Goal: Transaction & Acquisition: Purchase product/service

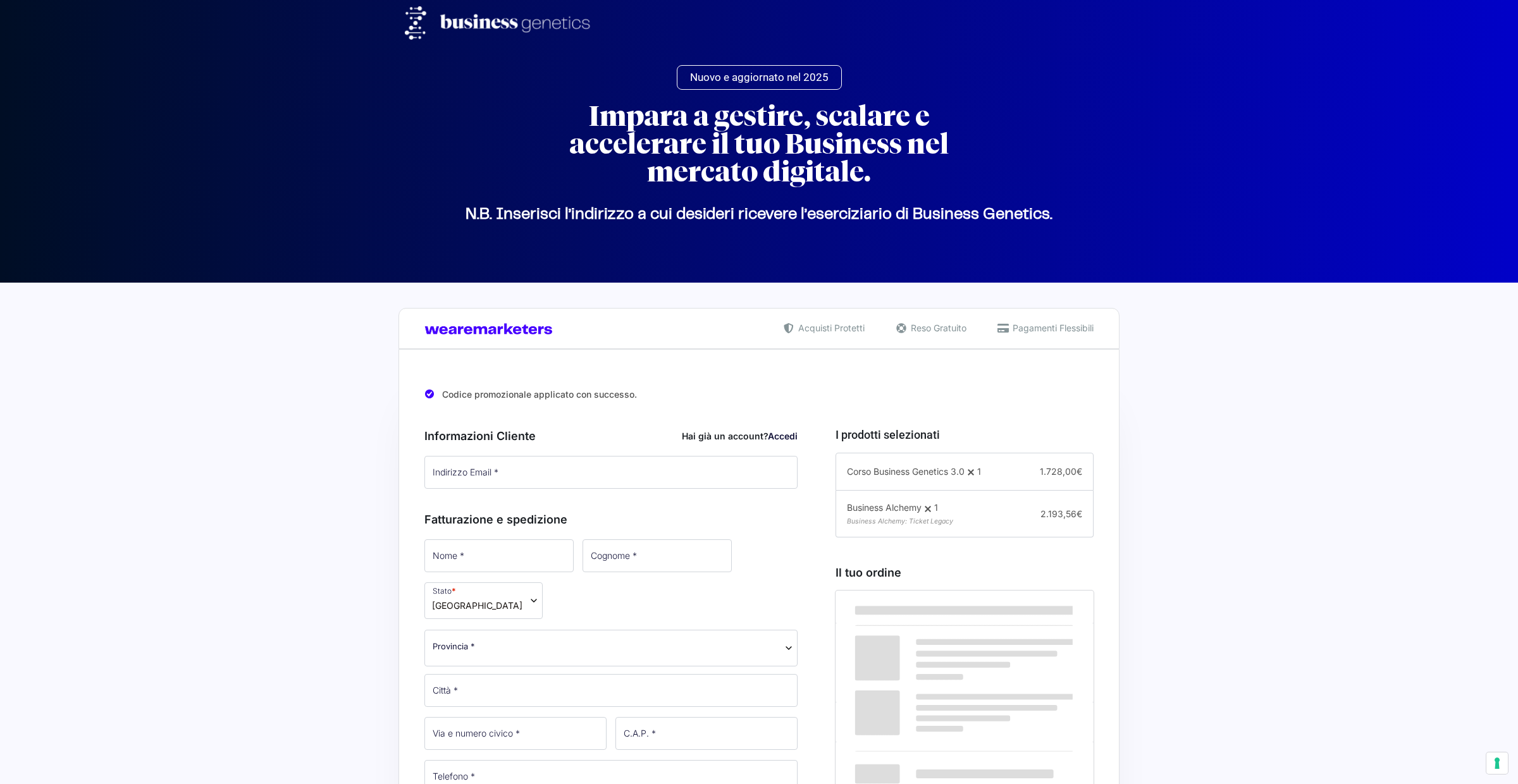
select select
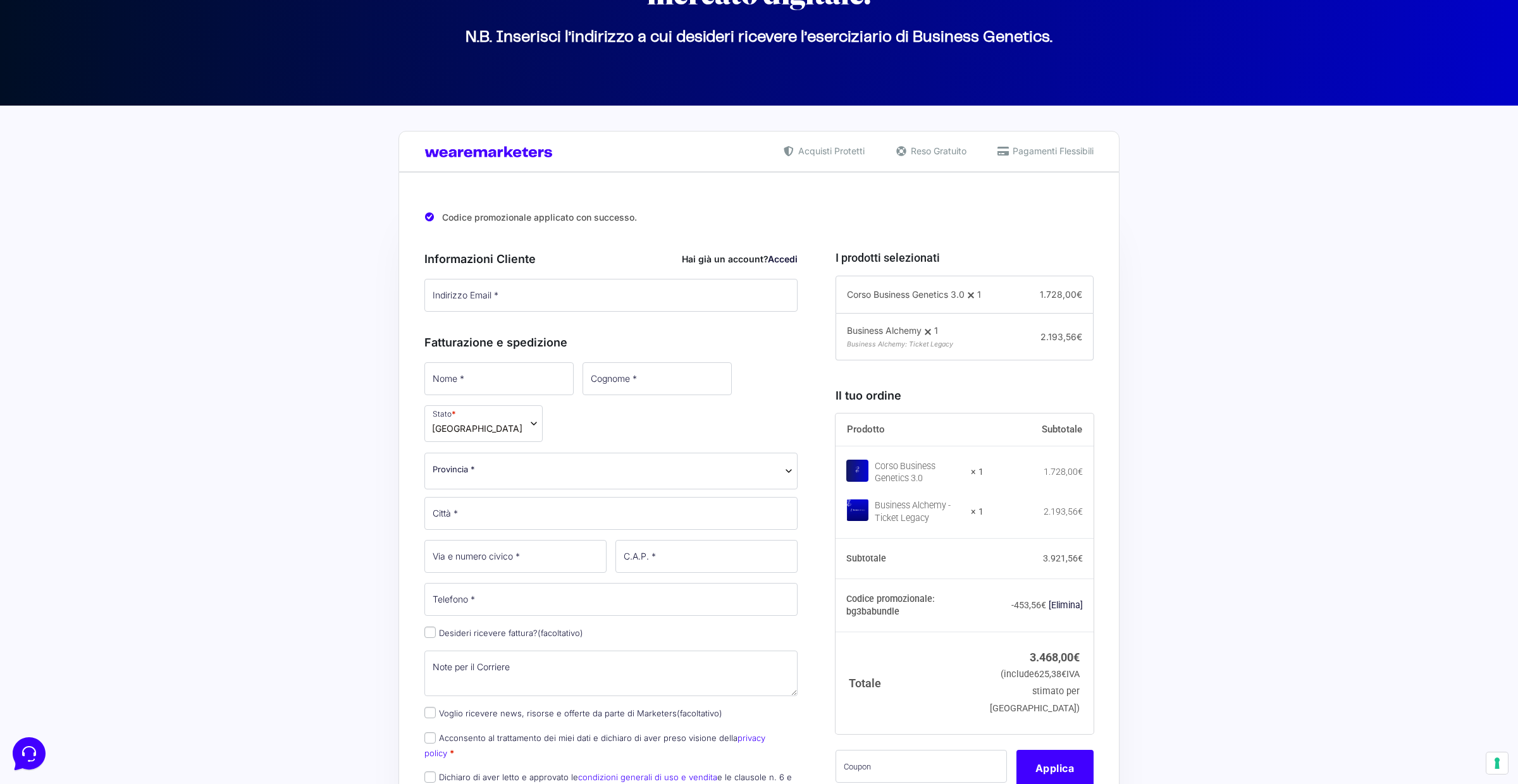
scroll to position [182, 0]
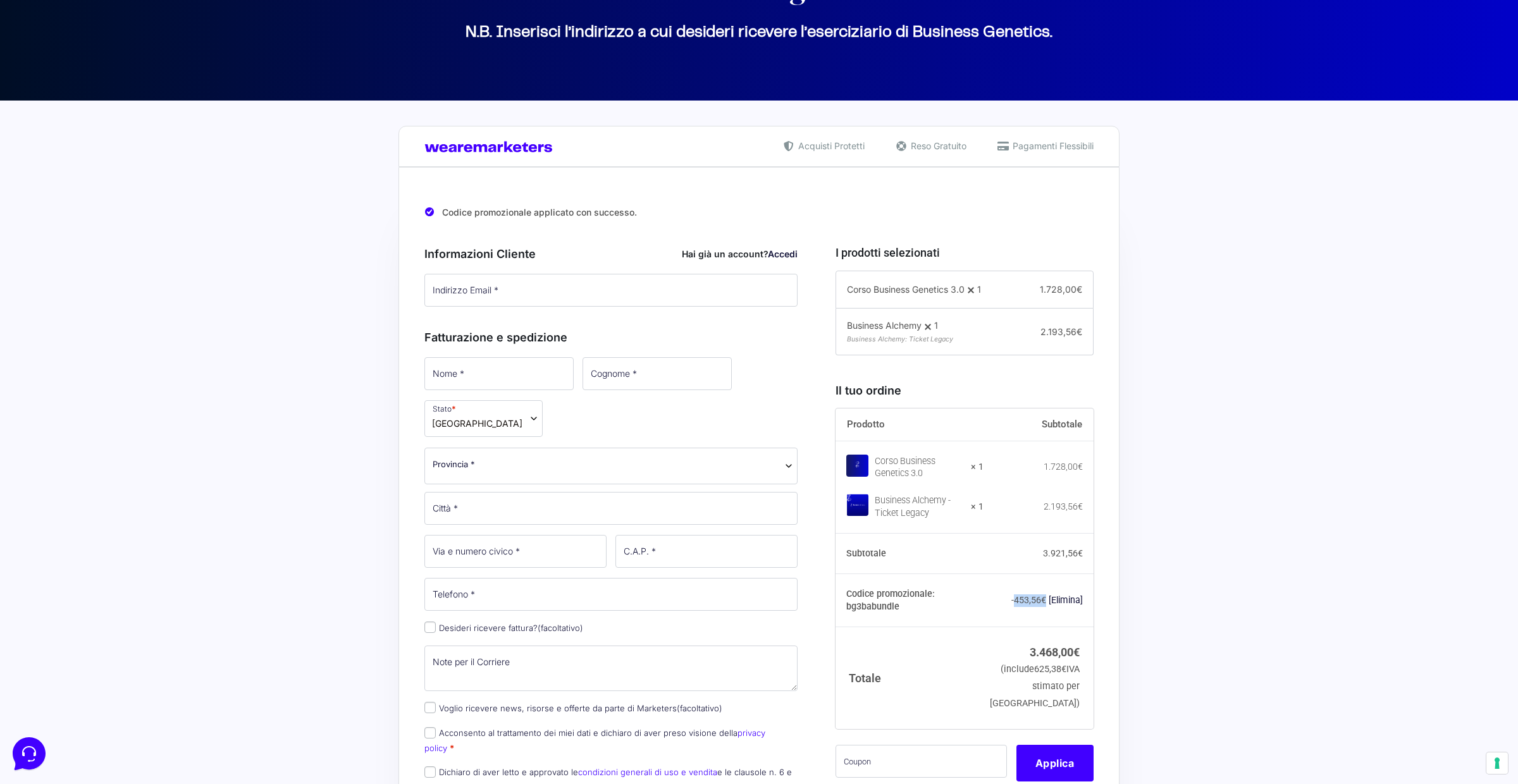
drag, startPoint x: 1049, startPoint y: 604, endPoint x: 1083, endPoint y: 603, distance: 34.0
click at [1083, 603] on td "- 453,56 € [Elimina]" at bounding box center [1039, 600] width 110 height 53
copy span "453,56 €"
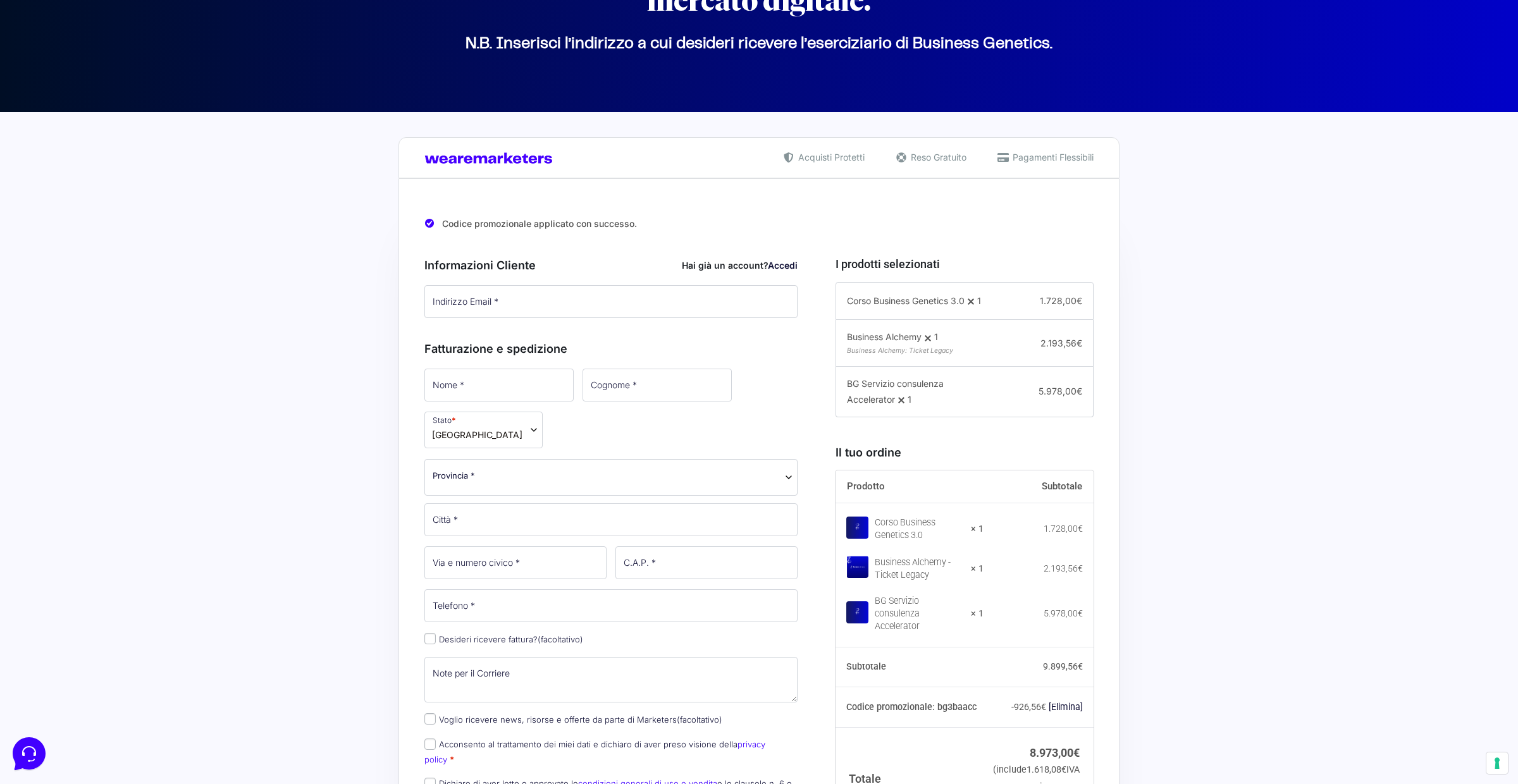
scroll to position [172, 0]
